Goal: Obtain resource: Download file/media

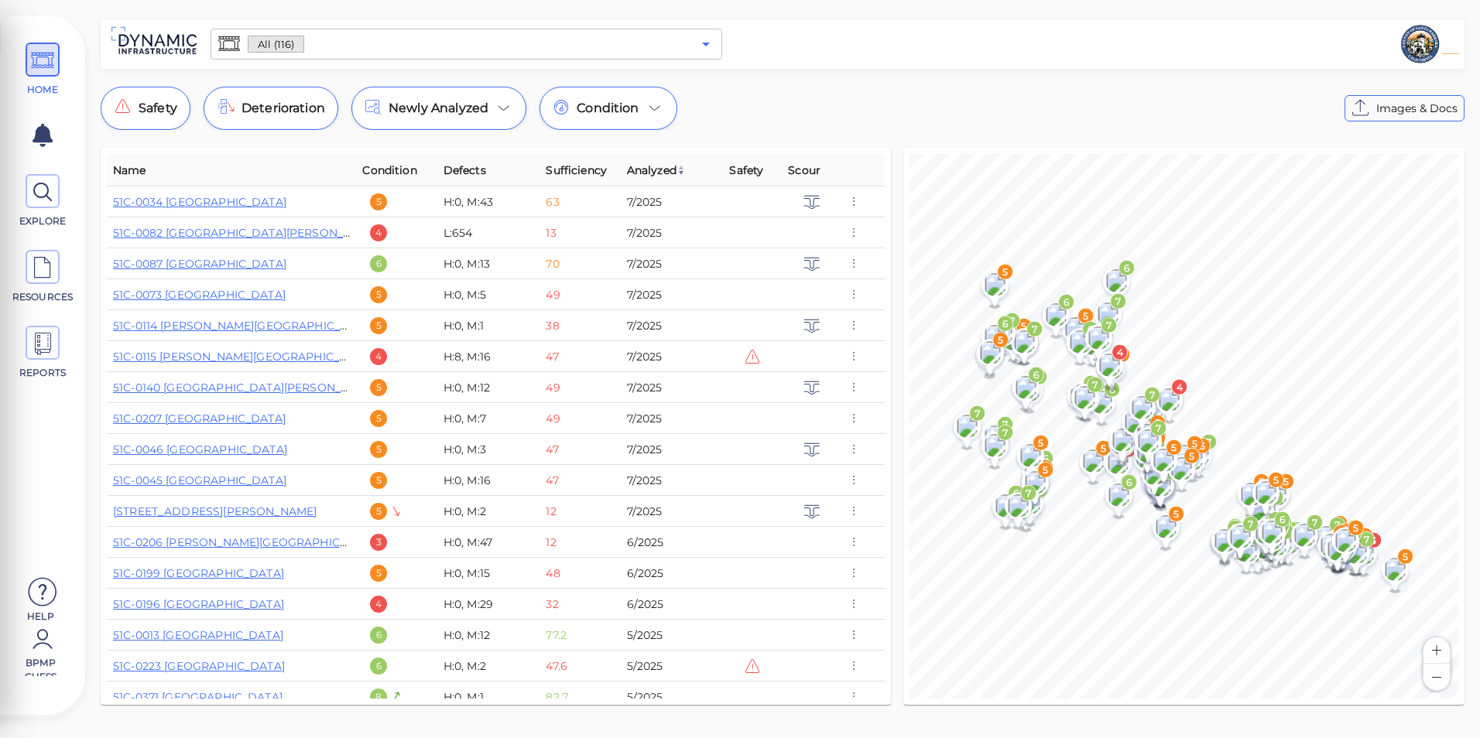
click at [708, 53] on icon "Open" at bounding box center [705, 44] width 19 height 19
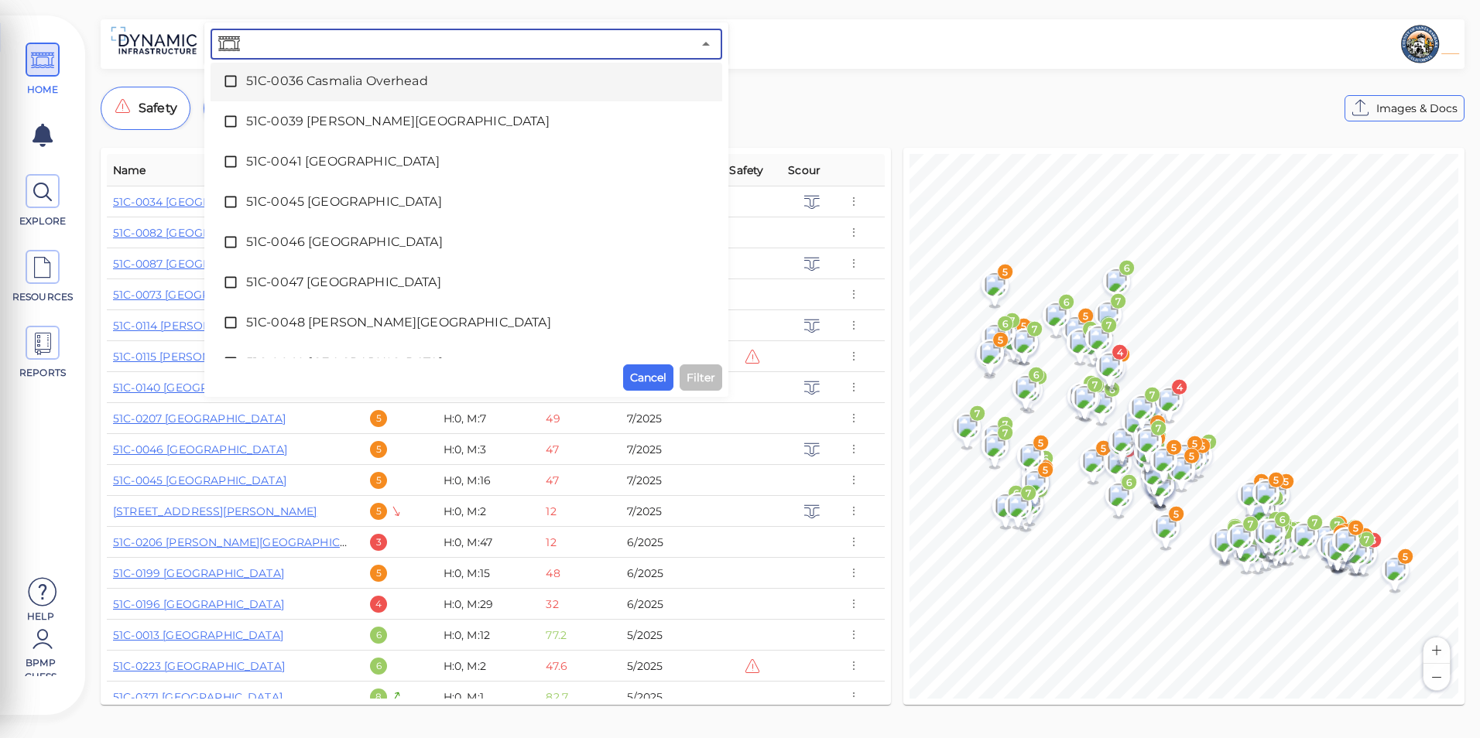
scroll to position [464, 0]
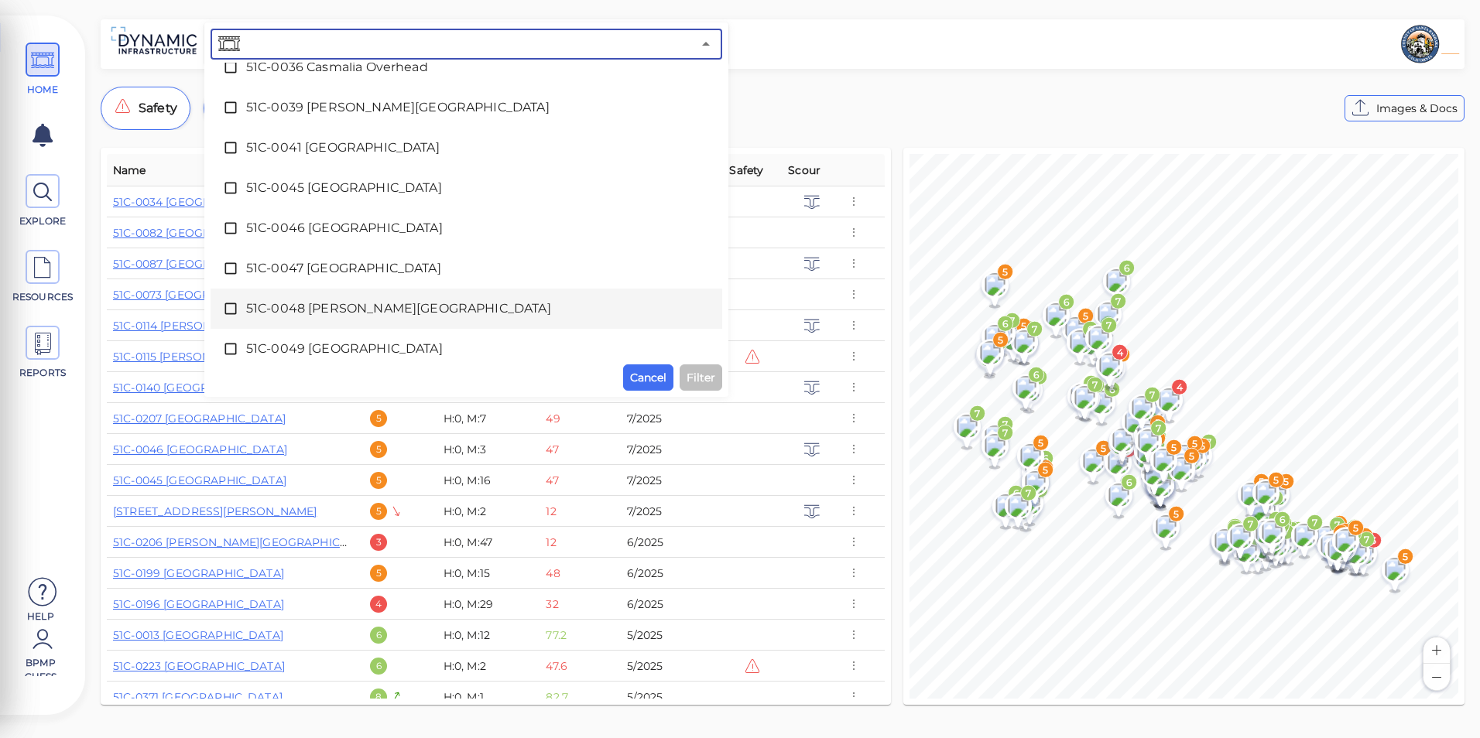
click at [322, 303] on span "51C-0048 [PERSON_NAME][GEOGRAPHIC_DATA]" at bounding box center [466, 308] width 440 height 19
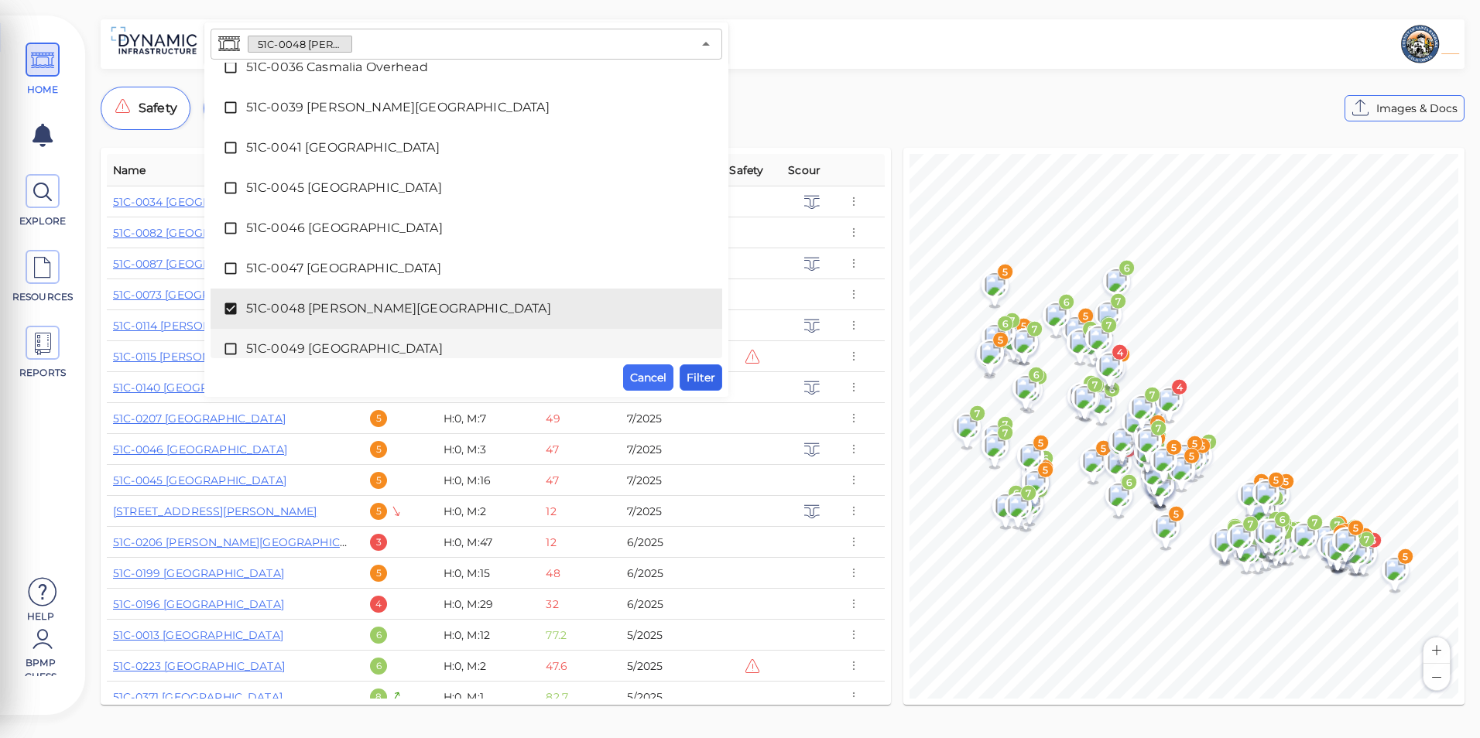
click at [696, 371] on span "Filter" at bounding box center [700, 377] width 29 height 19
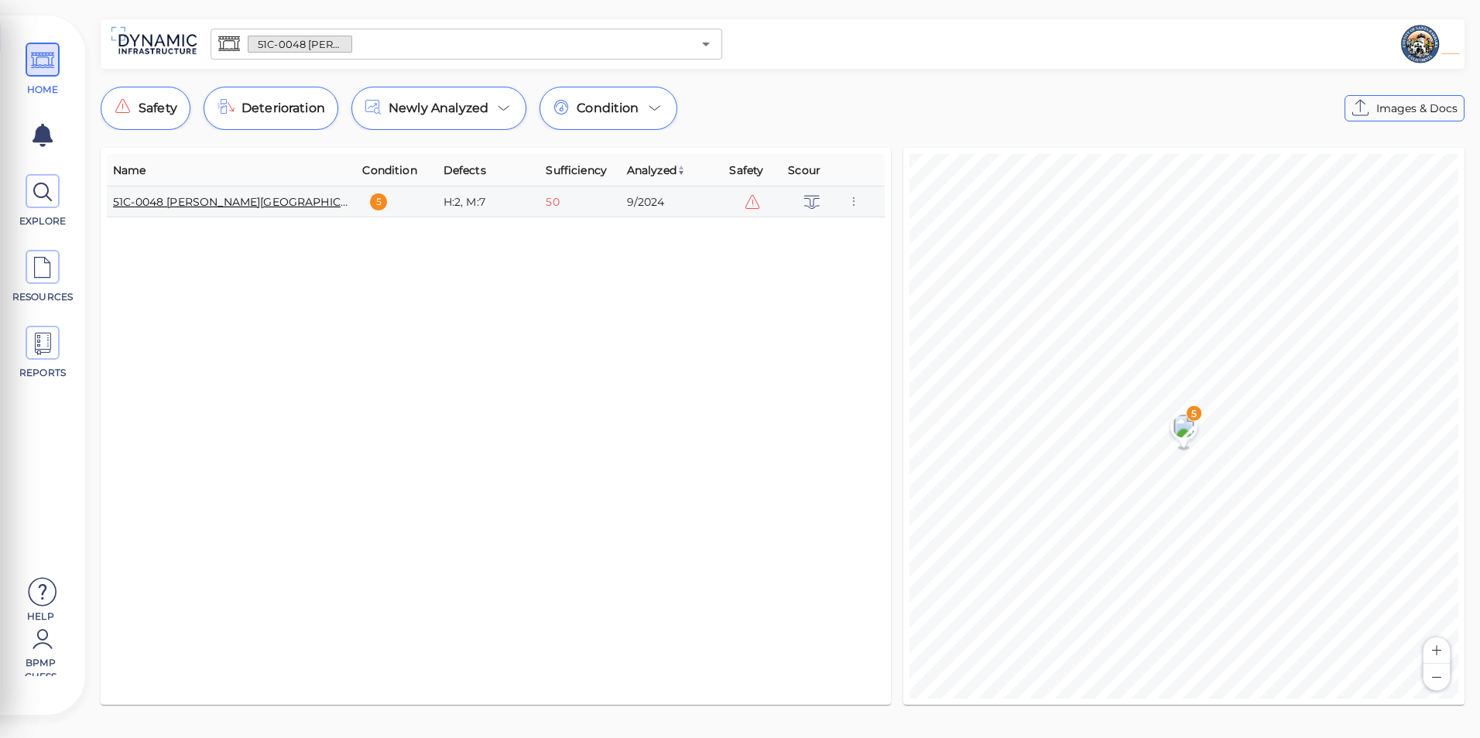
click at [241, 197] on link "51C-0048 [PERSON_NAME][GEOGRAPHIC_DATA]" at bounding box center [247, 202] width 268 height 14
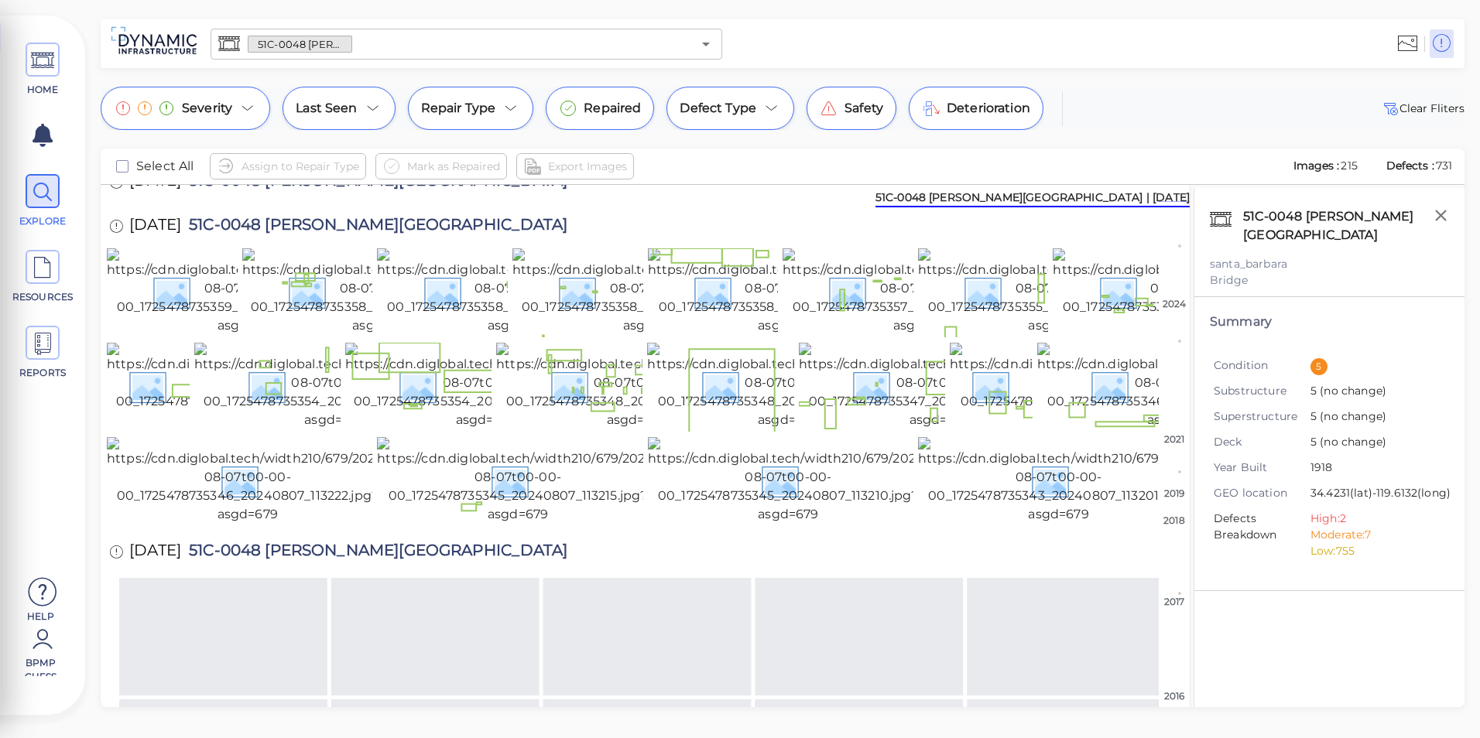
scroll to position [232, 0]
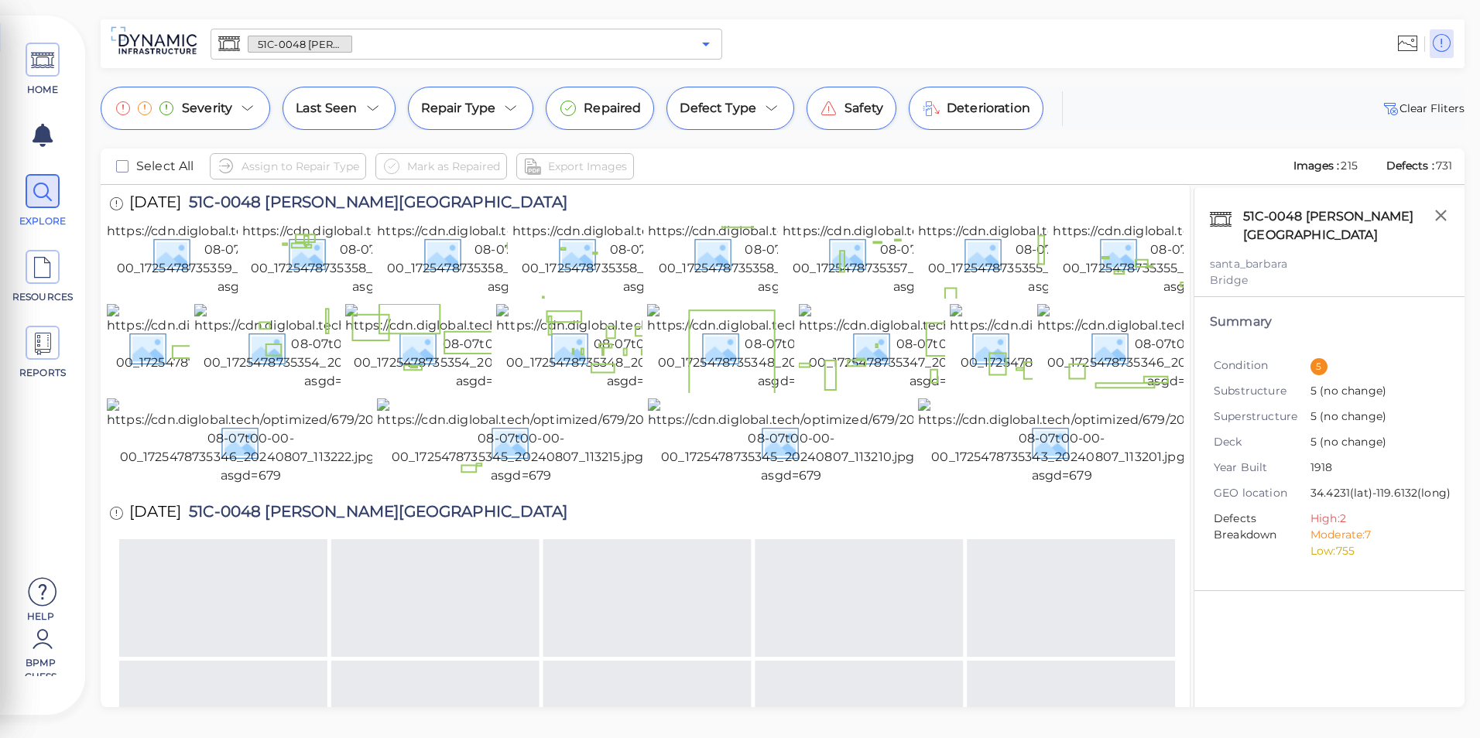
click at [707, 37] on icon "Open" at bounding box center [705, 44] width 19 height 19
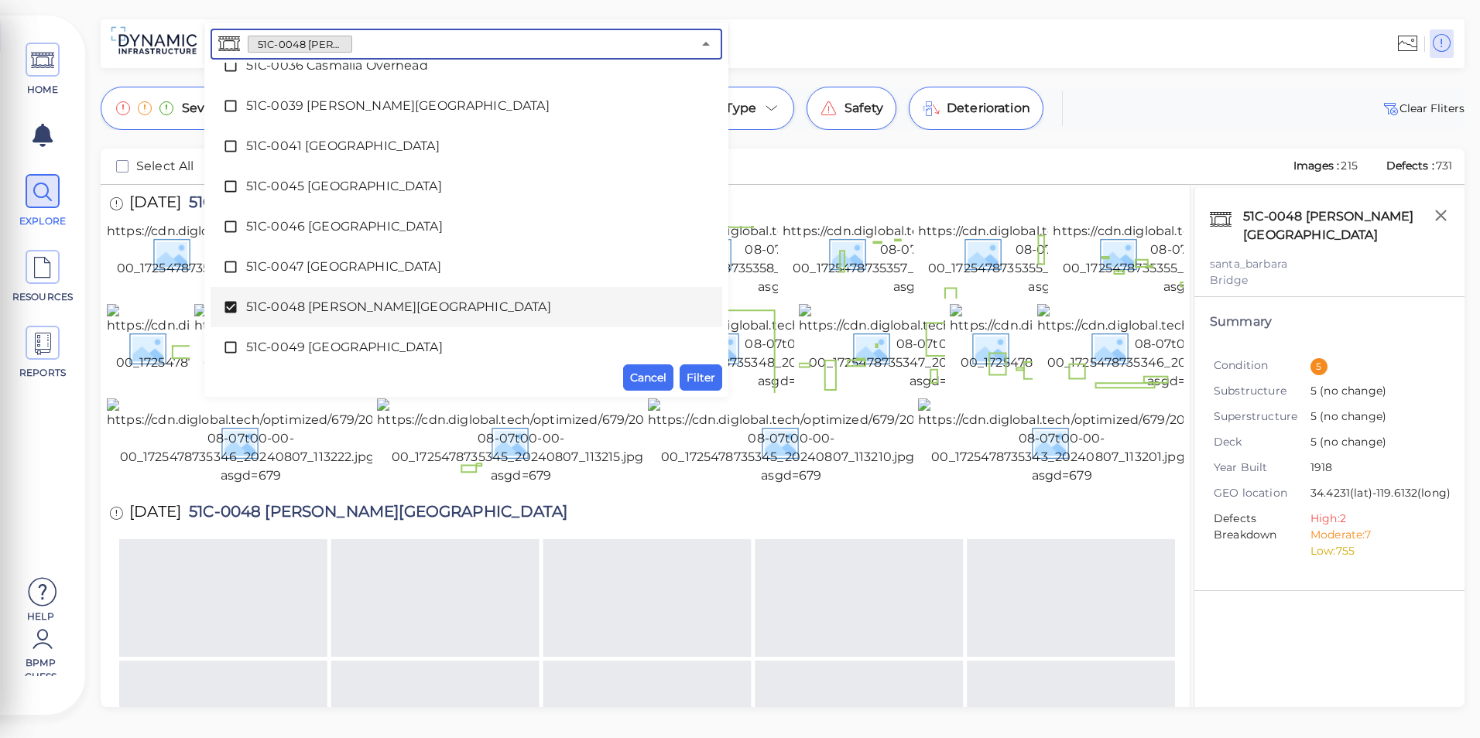
scroll to position [512, 0]
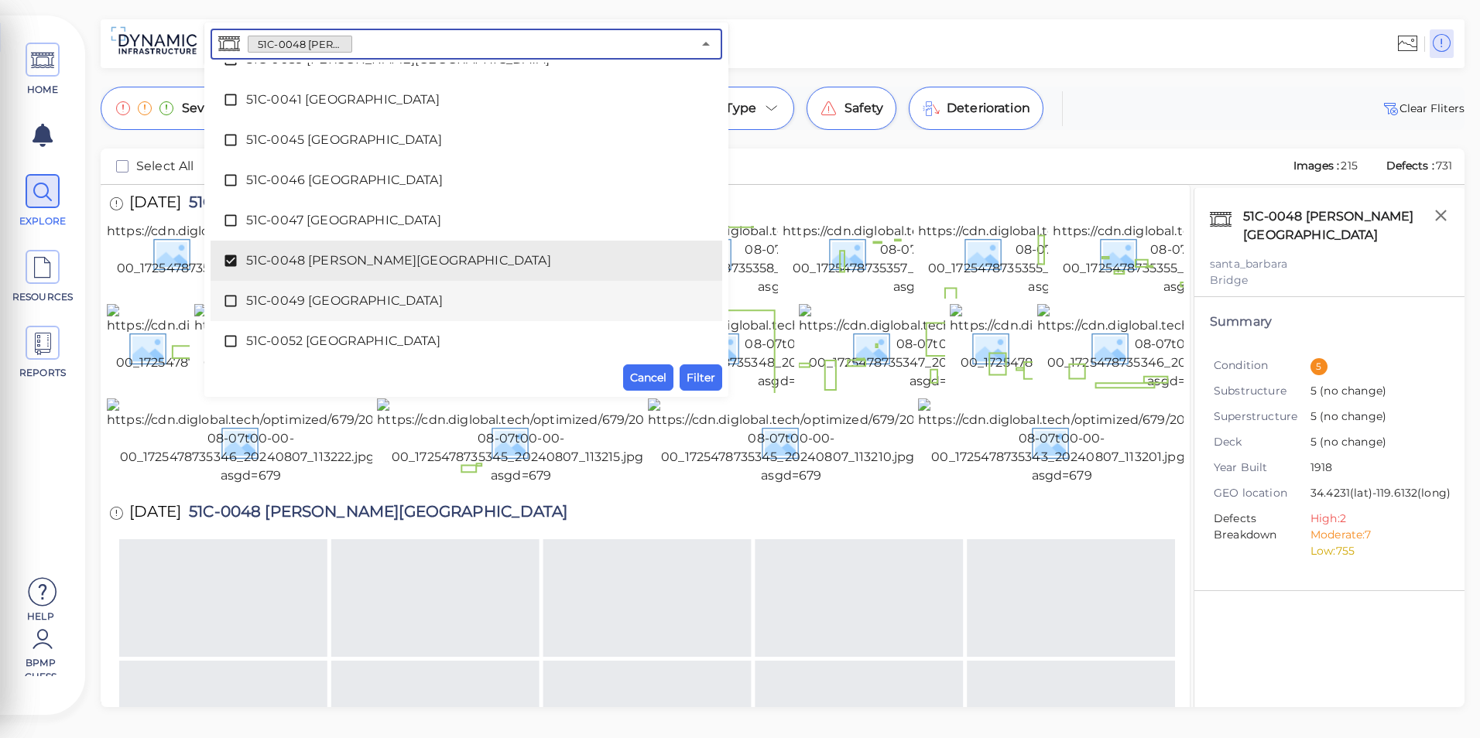
click at [342, 291] on div "51C-0049 [GEOGRAPHIC_DATA]" at bounding box center [466, 301] width 487 height 31
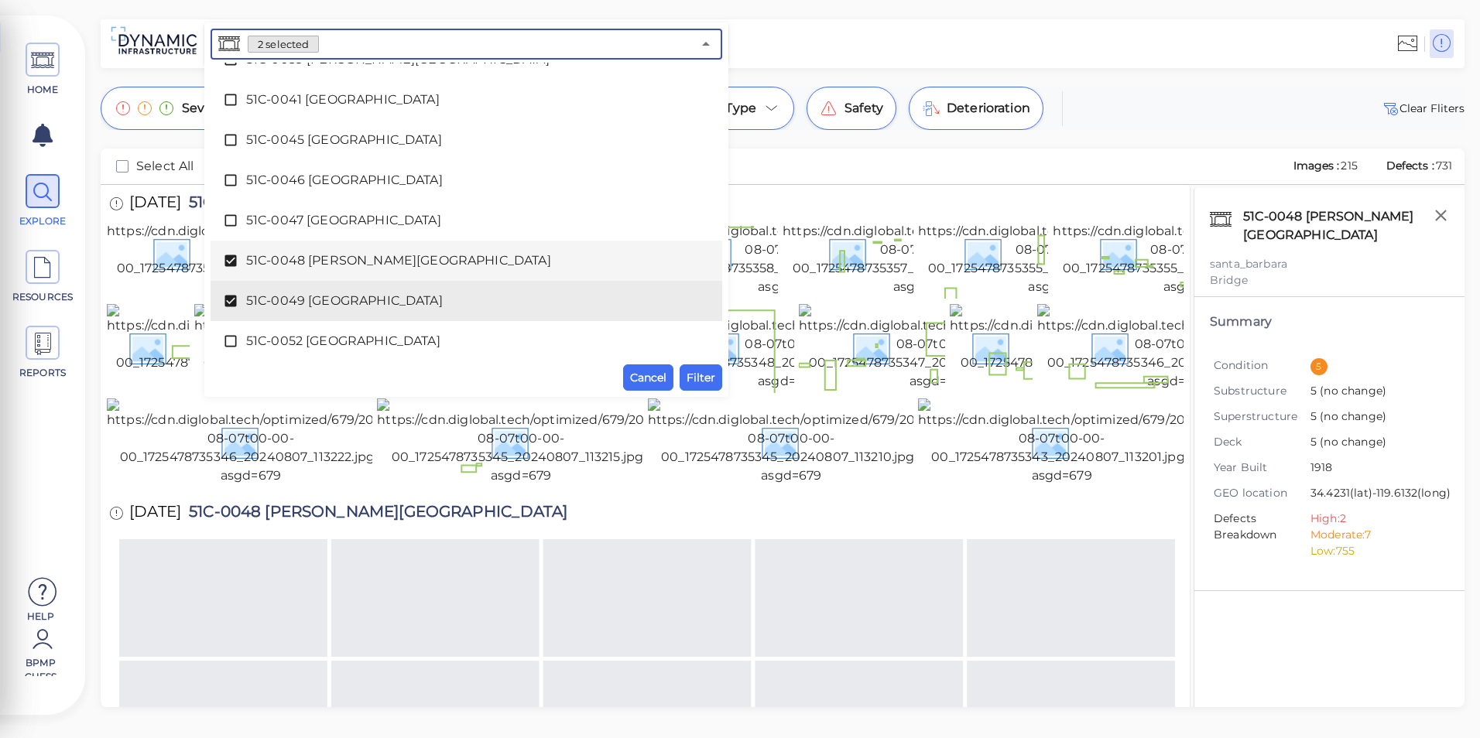
click at [344, 265] on span "51C-0048 [PERSON_NAME][GEOGRAPHIC_DATA]" at bounding box center [466, 261] width 440 height 19
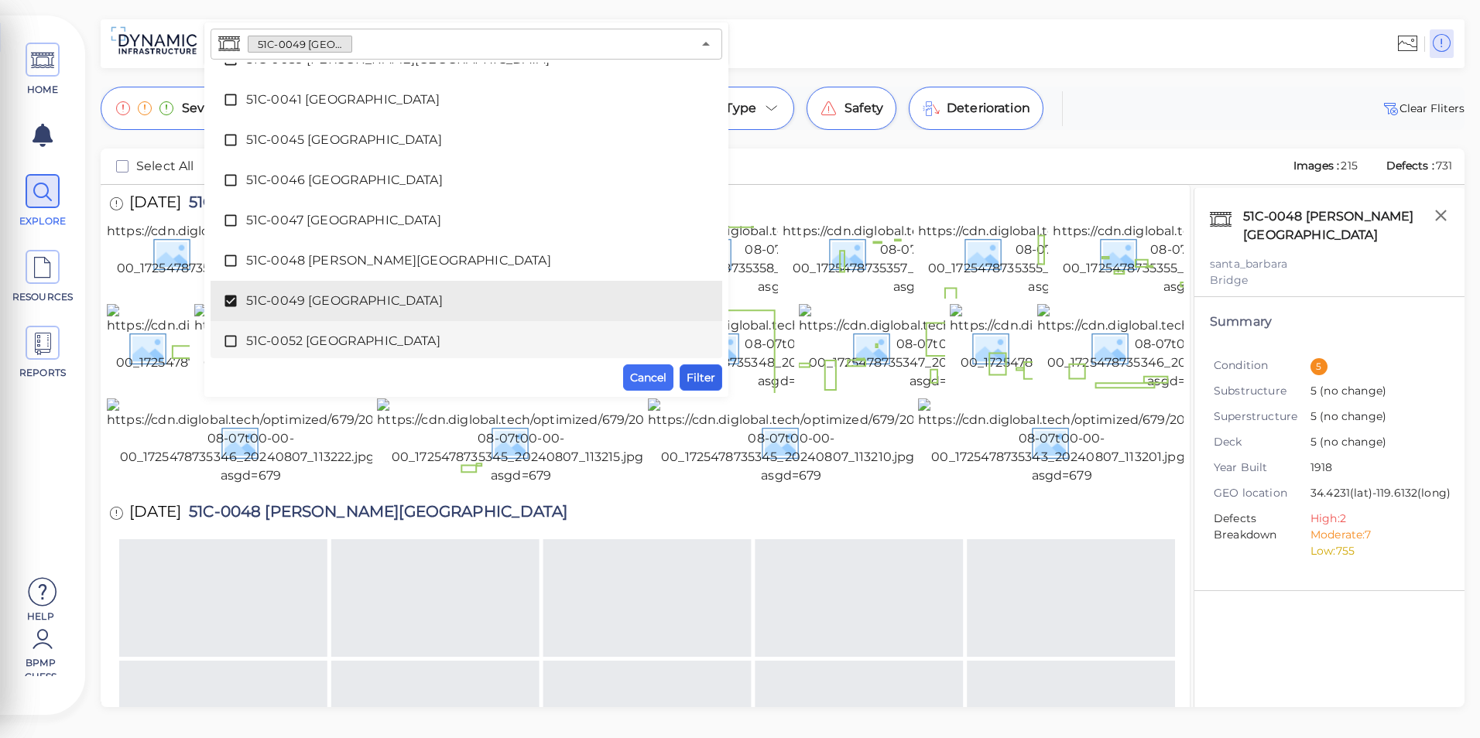
click at [701, 373] on span "Filter" at bounding box center [700, 377] width 29 height 19
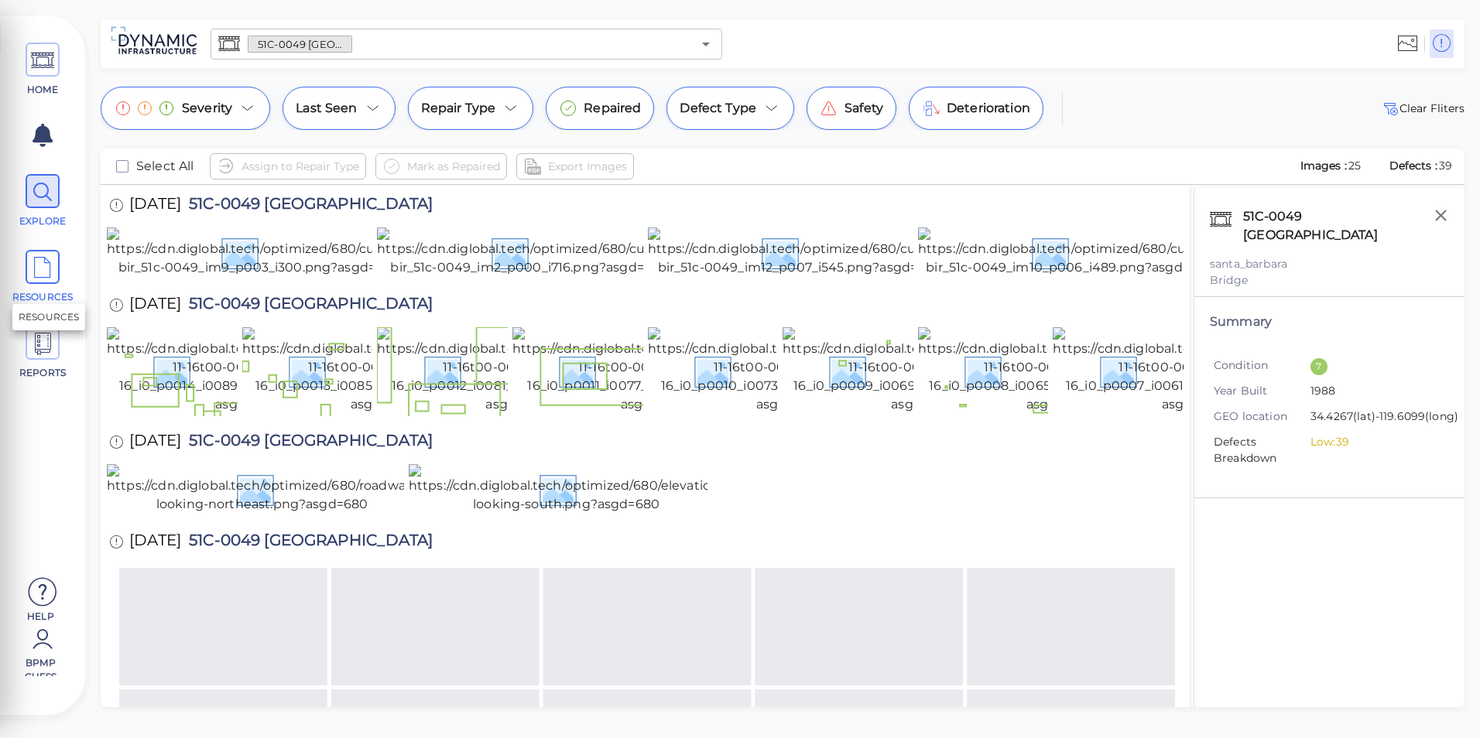
click at [46, 262] on icon at bounding box center [42, 268] width 23 height 35
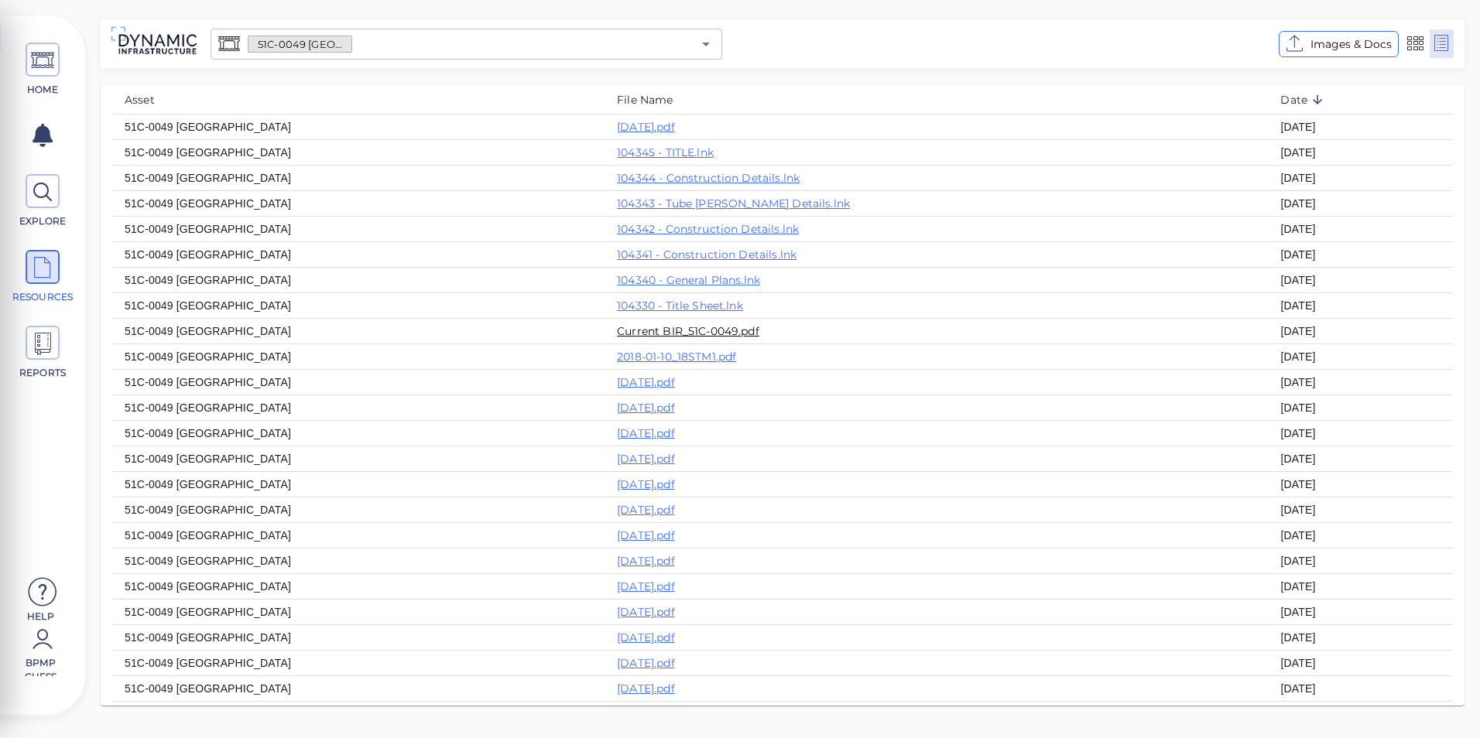
click at [663, 338] on link "Current BIR_51C-0049.pdf" at bounding box center [688, 331] width 142 height 14
click at [686, 338] on link "Current BIR_51C-0049.pdf" at bounding box center [688, 331] width 142 height 14
click at [988, 52] on div "Images & Docs" at bounding box center [1094, 43] width 733 height 43
click at [703, 43] on icon "Open" at bounding box center [706, 45] width 8 height 4
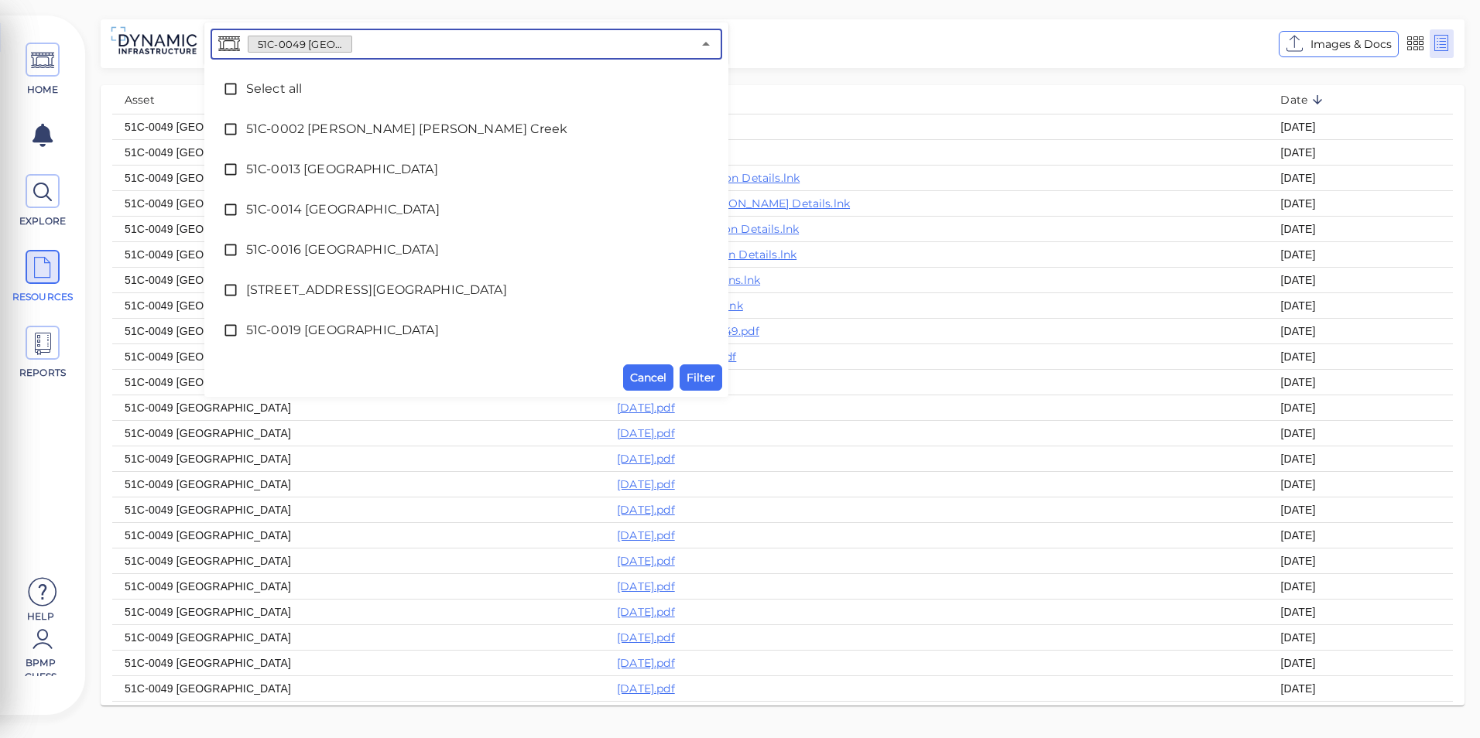
scroll to position [475, 0]
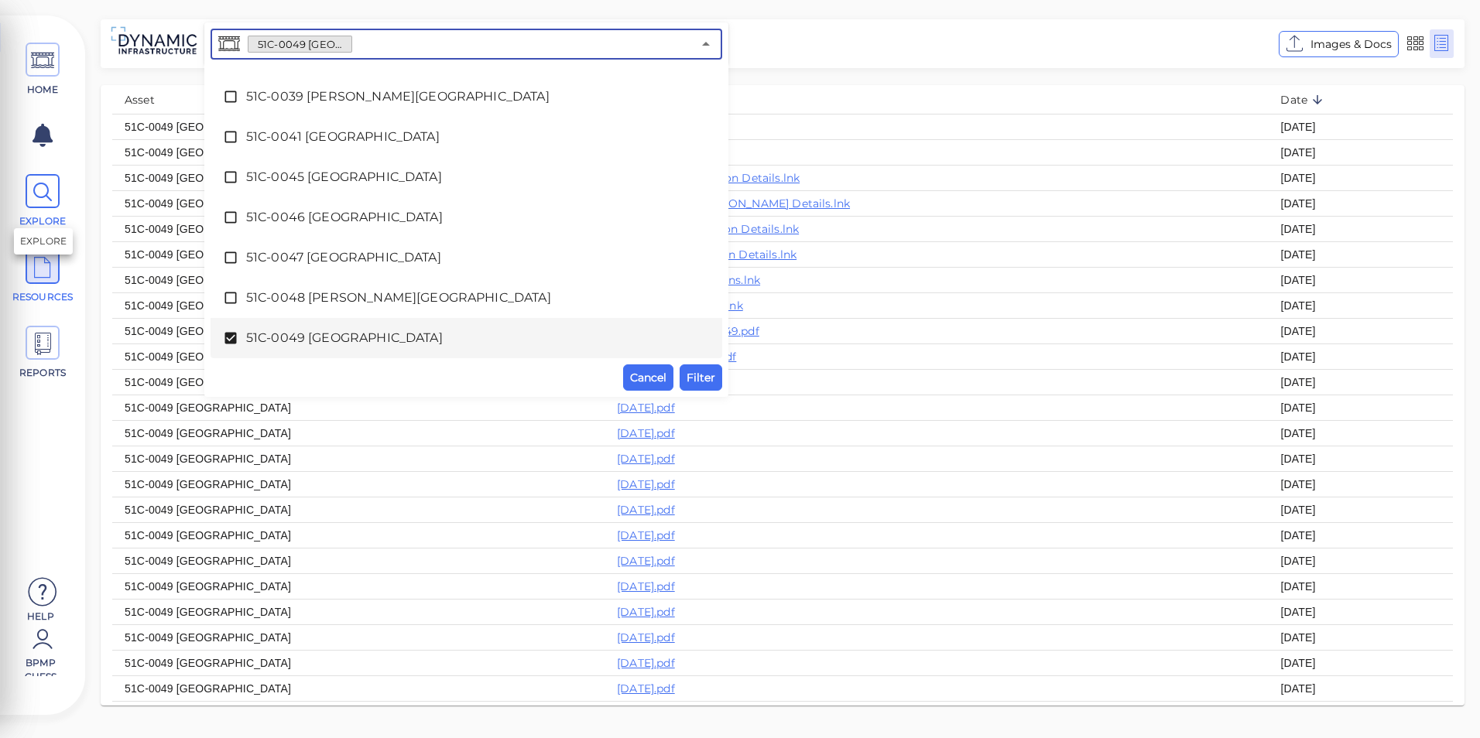
click at [46, 210] on span "EXPLORE" at bounding box center [43, 201] width 70 height 54
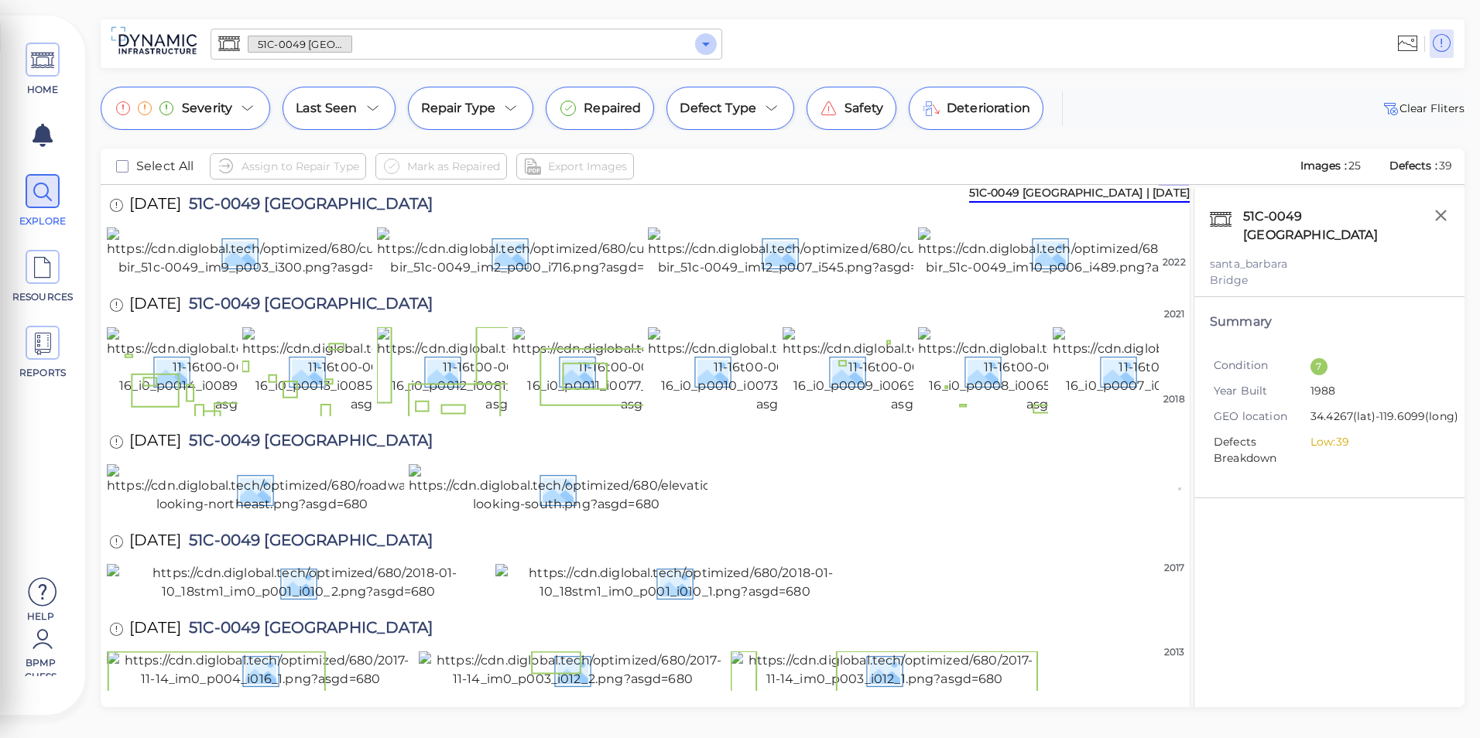
click at [698, 38] on icon "Open" at bounding box center [705, 44] width 19 height 19
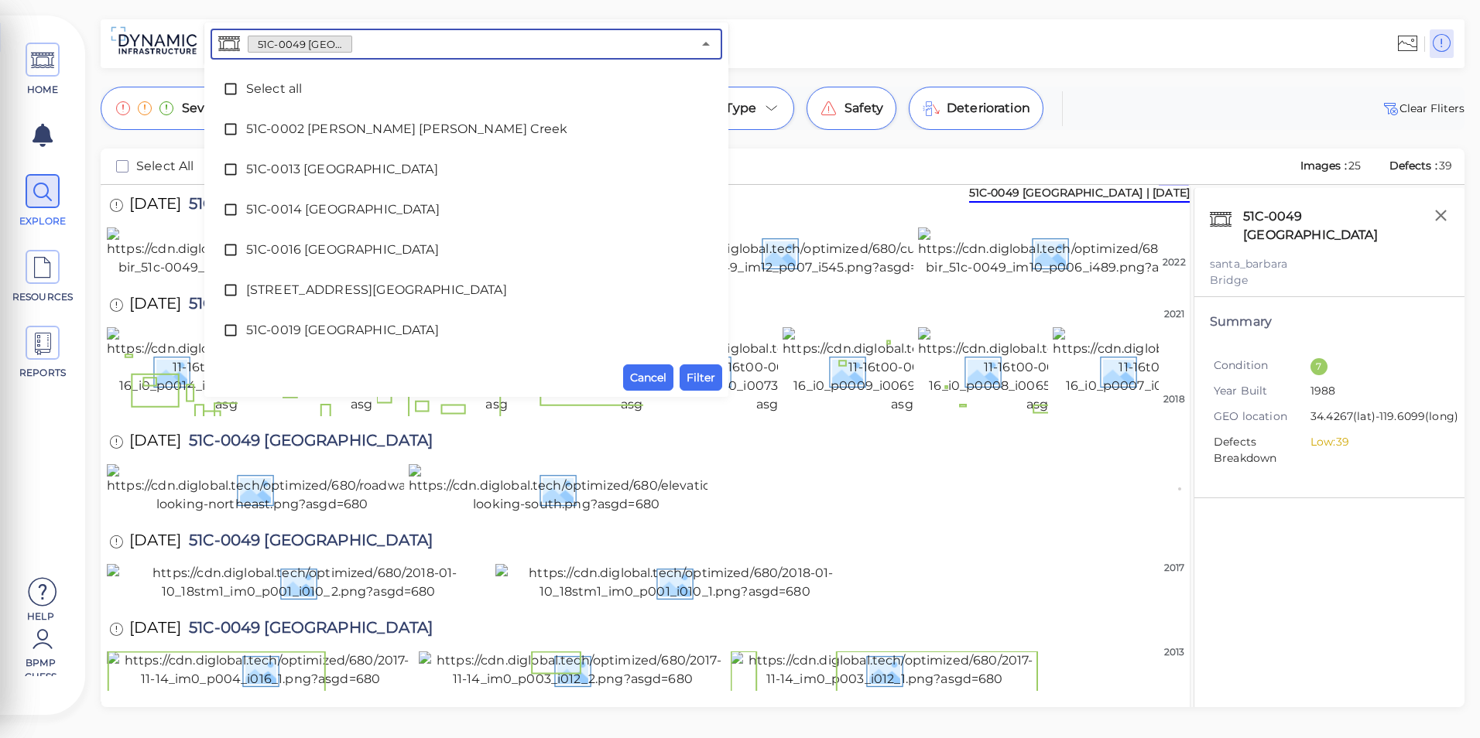
scroll to position [475, 0]
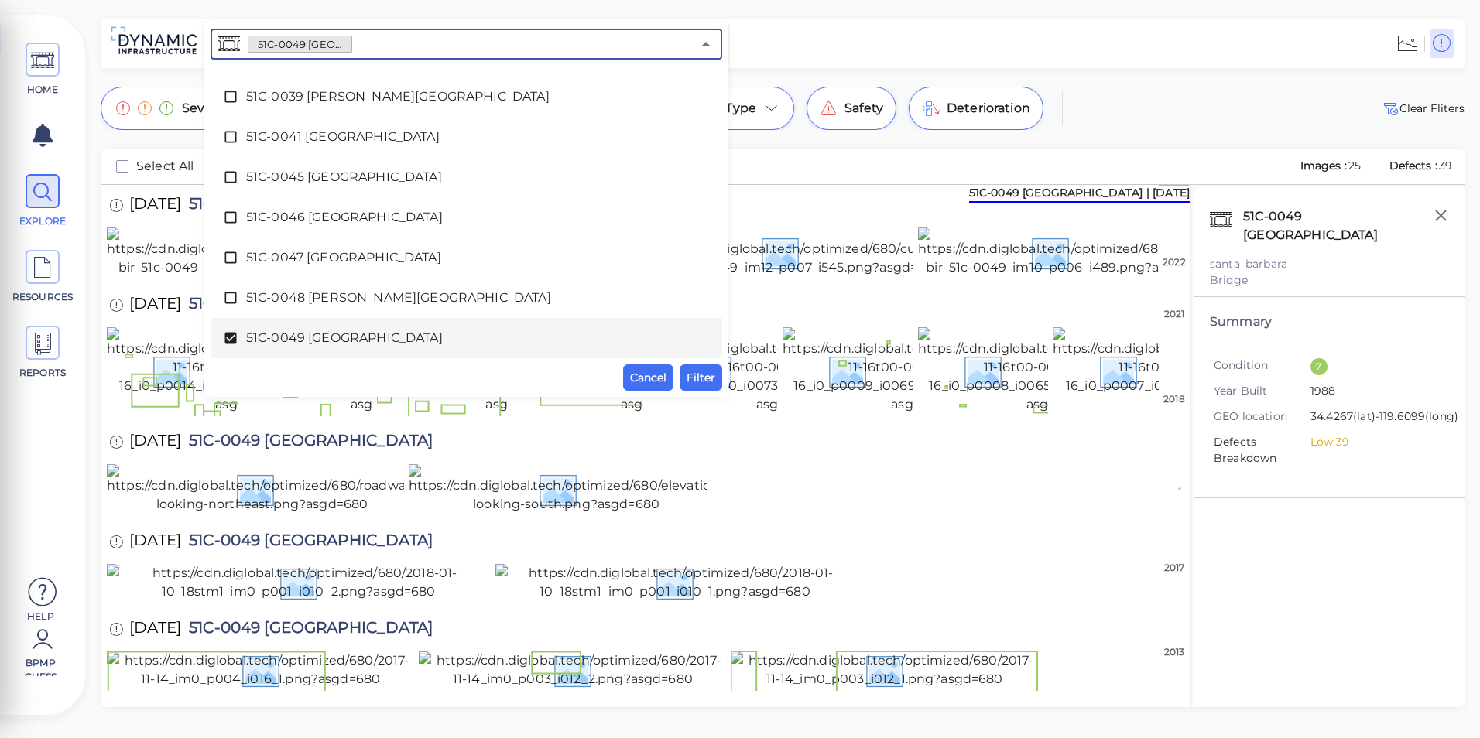
click at [347, 331] on span "51C-0049 [GEOGRAPHIC_DATA]" at bounding box center [466, 338] width 440 height 19
click at [43, 652] on icon at bounding box center [42, 639] width 31 height 46
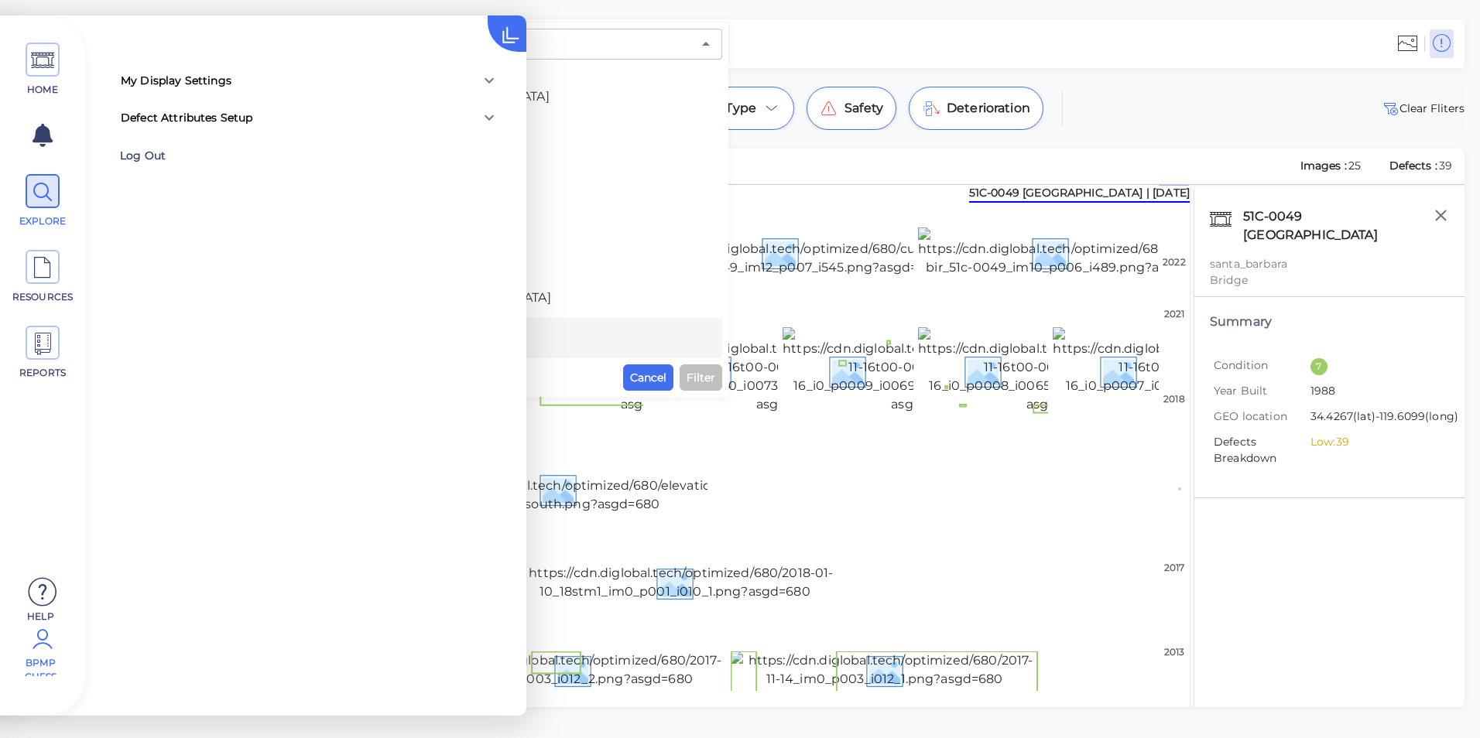
click at [163, 152] on div "Log Out" at bounding box center [220, 156] width 201 height 24
